Goal: Check status

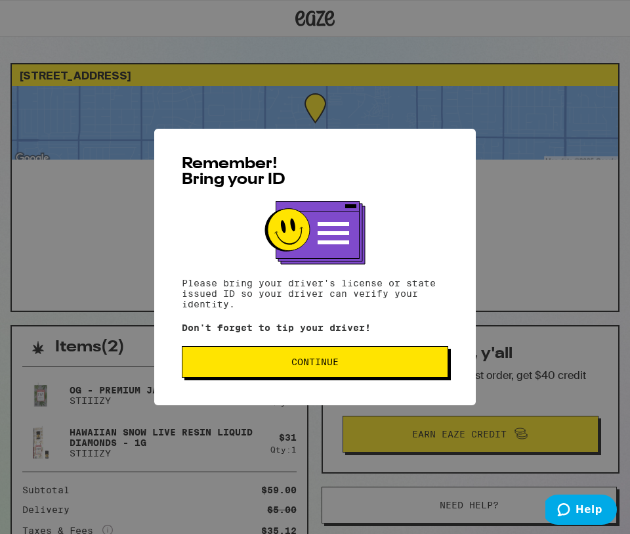
scroll to position [12, 0]
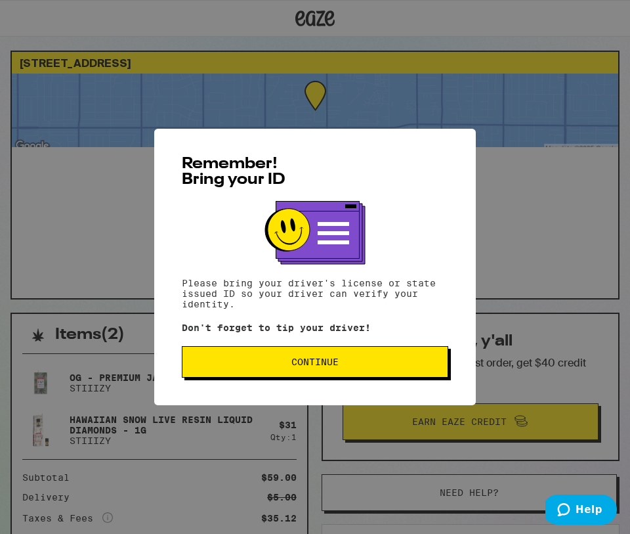
click at [326, 364] on span "Continue" at bounding box center [314, 361] width 47 height 9
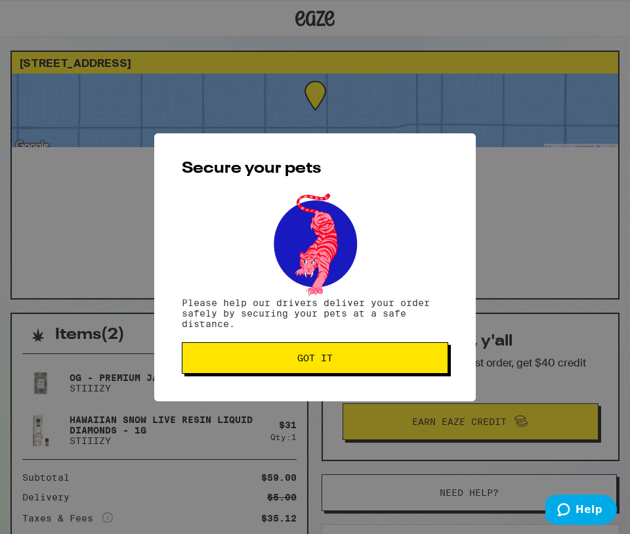
click at [326, 362] on span "Got it" at bounding box center [314, 357] width 35 height 9
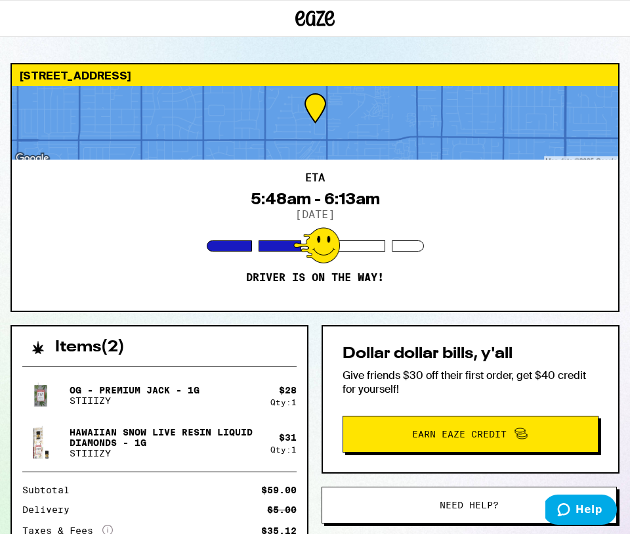
scroll to position [0, 0]
click at [322, 103] on div at bounding box center [315, 123] width 606 height 74
drag, startPoint x: 148, startPoint y: 28, endPoint x: 335, endPoint y: 131, distance: 213.0
click at [335, 131] on div at bounding box center [315, 123] width 606 height 74
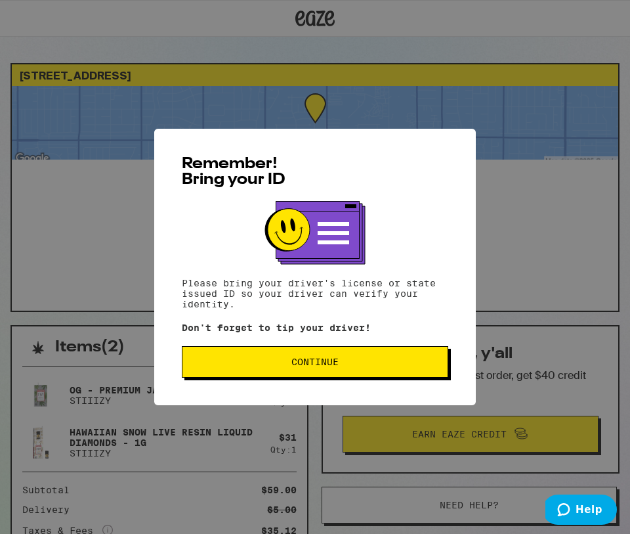
click at [279, 361] on span "Continue" at bounding box center [315, 361] width 244 height 9
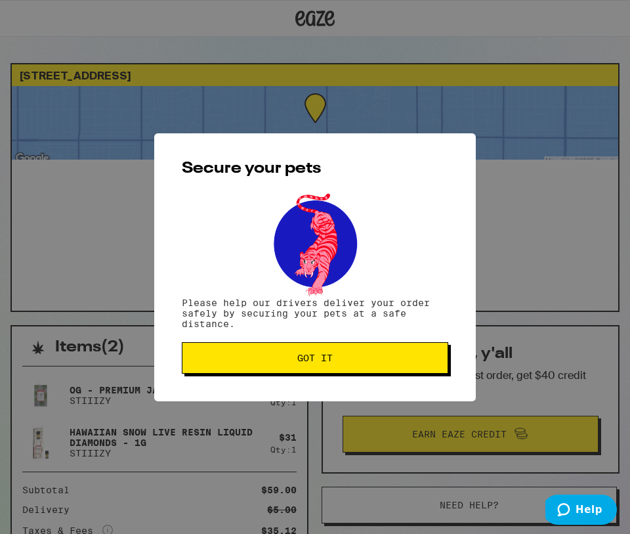
click at [279, 361] on span "Got it" at bounding box center [315, 357] width 244 height 9
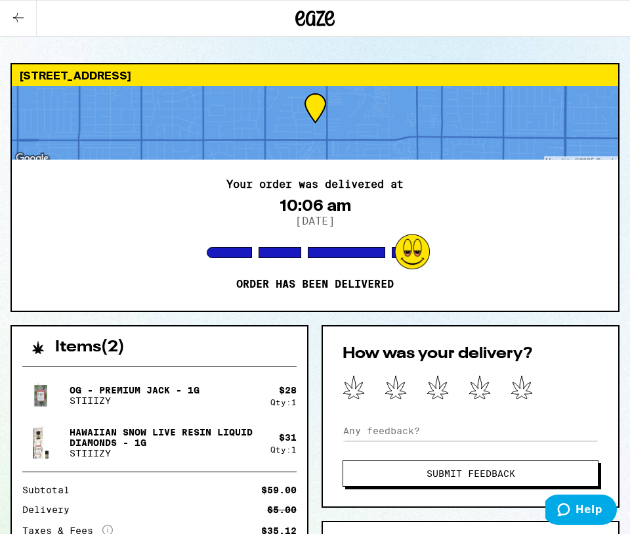
drag, startPoint x: 259, startPoint y: 427, endPoint x: 265, endPoint y: 435, distance: 10.3
click at [265, 435] on div "Hawaiian Snow Live Resin Liquid Diamonds - 1g STIIIZY" at bounding box center [146, 442] width 248 height 37
click at [469, 267] on div "Your order was delivered at 10:06 am [DATE] Order has been delivered" at bounding box center [315, 235] width 606 height 151
